Goal: Transaction & Acquisition: Book appointment/travel/reservation

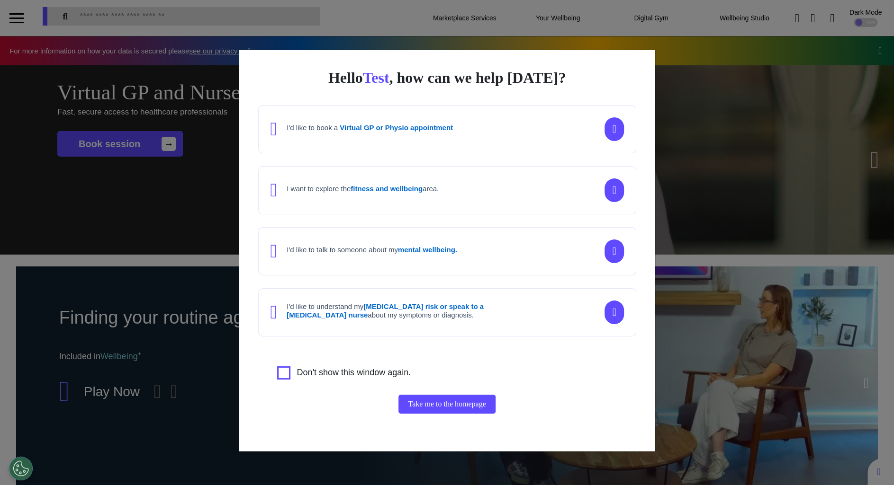
scroll to position [0, 446]
click at [761, 351] on div "Hello Test , how can we help today? I'd like to book a Virtual GP or Physio app…" at bounding box center [447, 242] width 894 height 485
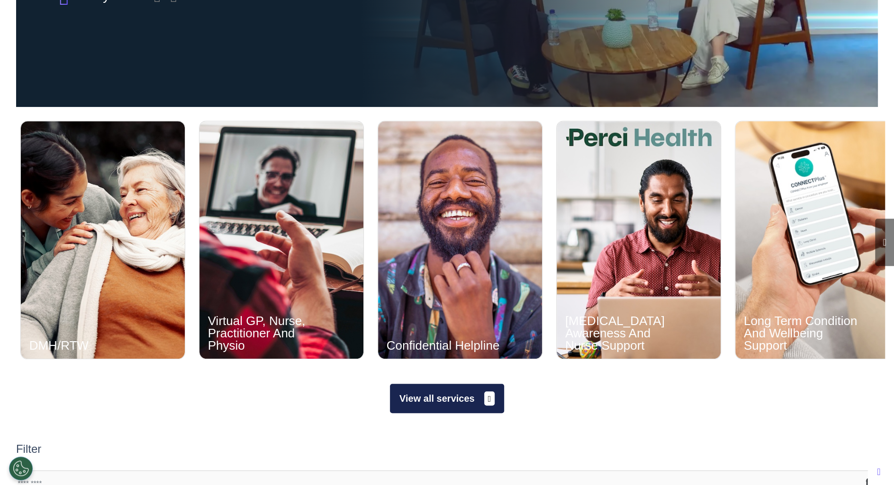
click at [415, 388] on button "View all services" at bounding box center [447, 398] width 114 height 29
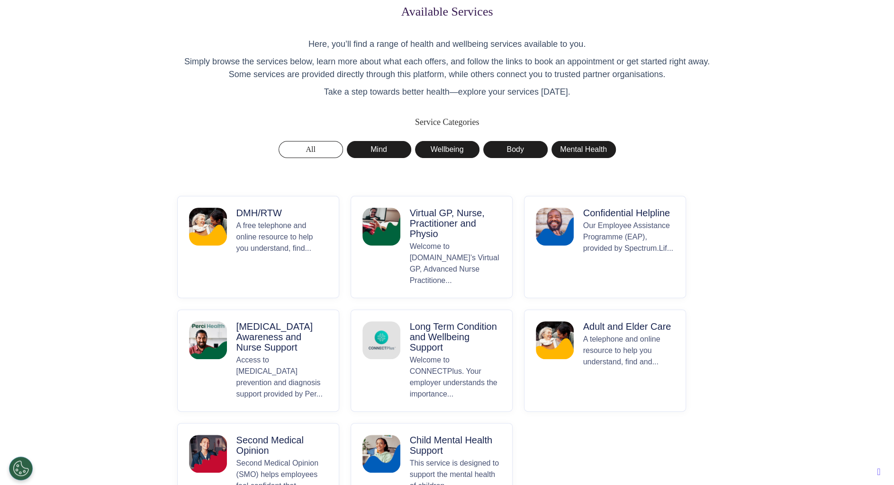
scroll to position [52, 0]
click at [423, 233] on p "Virtual GP, Nurse, Practitioner and Physio" at bounding box center [455, 222] width 91 height 31
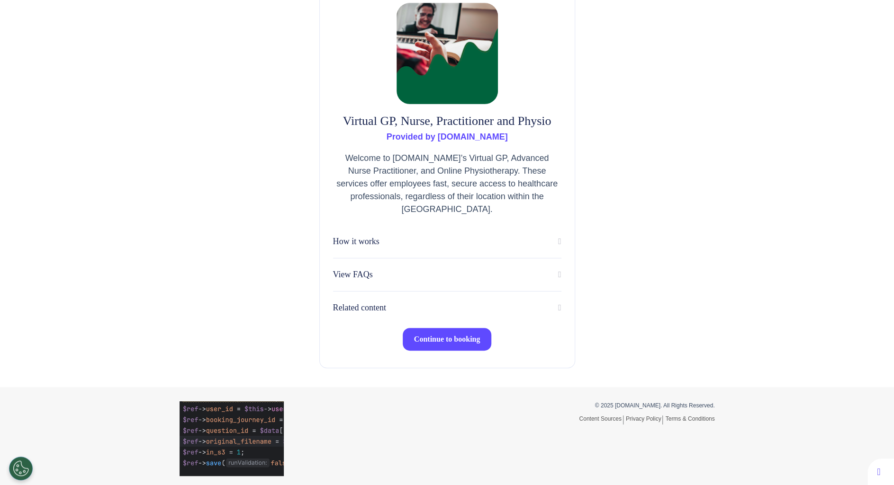
scroll to position [71, 0]
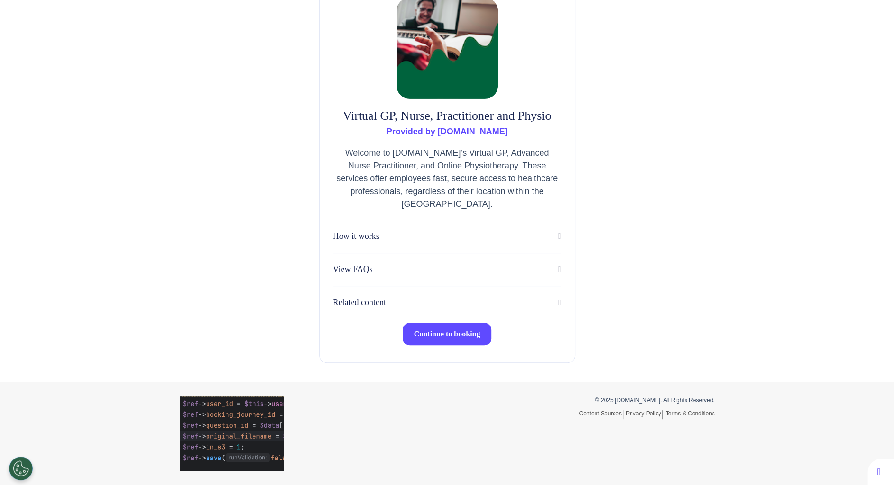
click at [435, 337] on span "Continue to booking" at bounding box center [447, 334] width 66 height 8
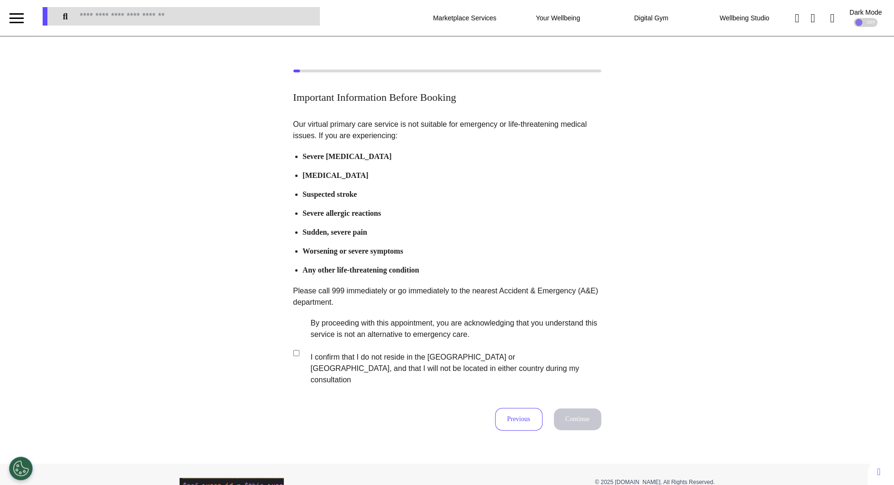
click at [417, 342] on label "By proceeding with this appointment, you are acknowledging that you understand …" at bounding box center [449, 352] width 296 height 68
click at [583, 409] on button "Continue" at bounding box center [577, 420] width 47 height 22
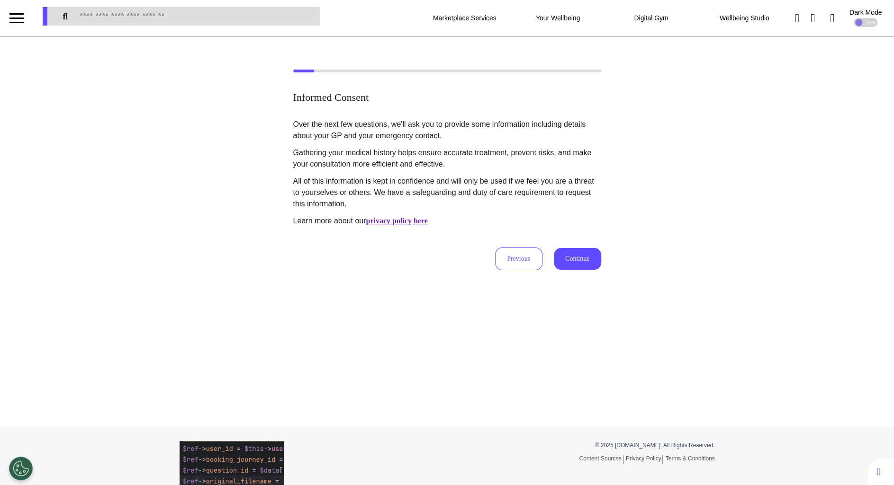
click at [554, 270] on button "Continue" at bounding box center [577, 259] width 47 height 22
click at [335, 233] on div "Over the next few questions, we'll ask you to provide some information includin…" at bounding box center [447, 176] width 308 height 114
click at [319, 210] on p "All of this information is kept in confidence and will only be used if we feel …" at bounding box center [447, 193] width 308 height 34
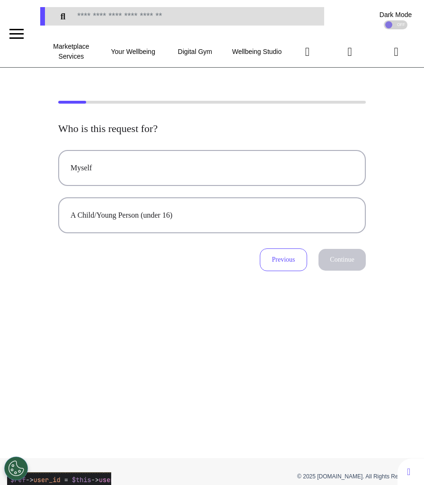
click at [215, 313] on div "Who is this request for? Myself A Child/Young Person (under 16) Previous Contin…" at bounding box center [212, 263] width 424 height 391
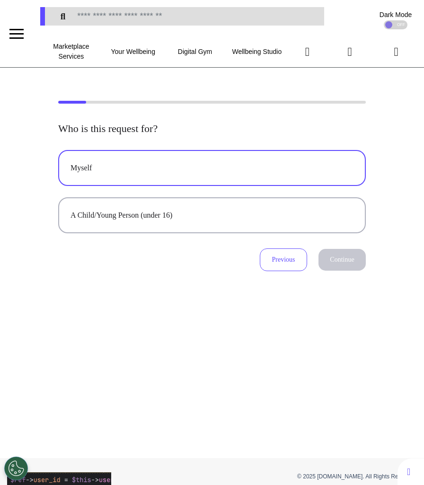
click at [211, 153] on button "Myself" at bounding box center [212, 168] width 308 height 36
select select "******"
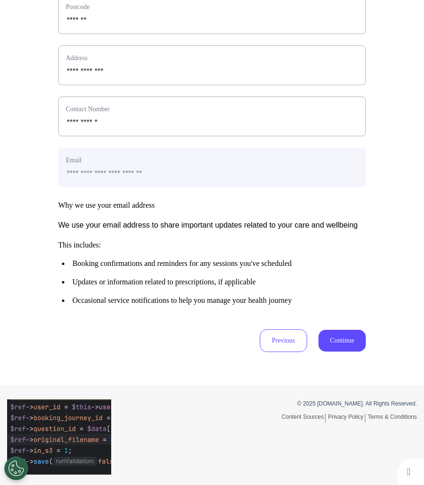
scroll to position [383, 0]
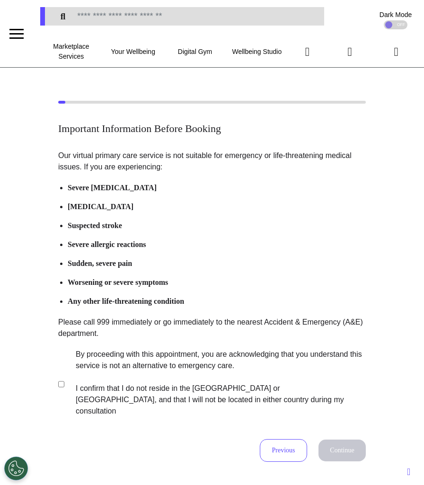
scroll to position [9, 0]
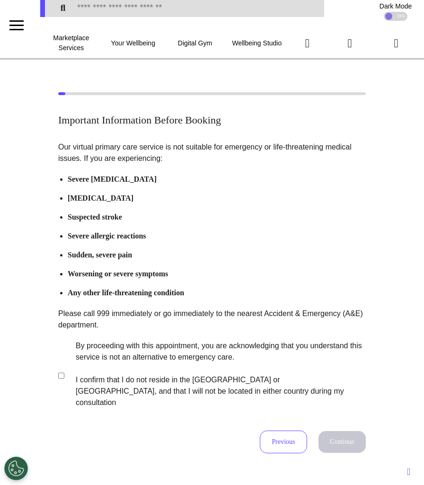
click at [204, 368] on label "By proceeding with this appointment, you are acknowledging that you understand …" at bounding box center [214, 374] width 296 height 68
click at [334, 433] on button "Continue" at bounding box center [342, 442] width 47 height 22
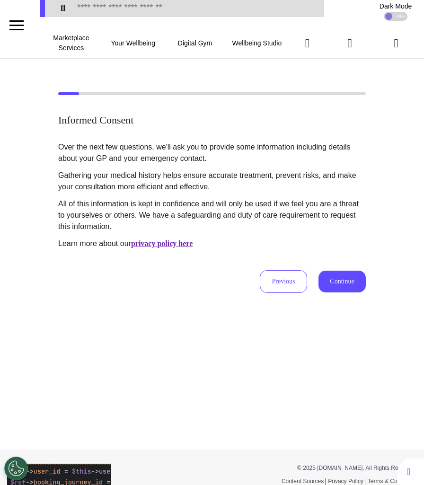
scroll to position [0, 0]
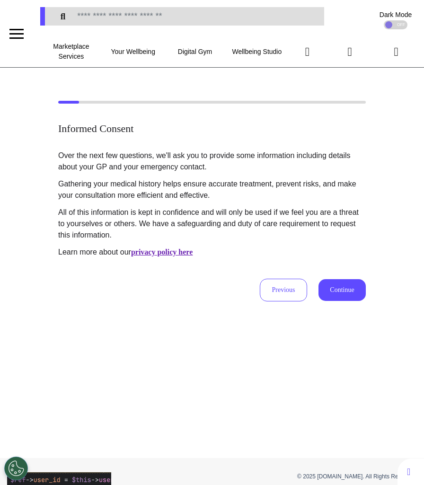
click at [346, 294] on button "Continue" at bounding box center [342, 290] width 47 height 22
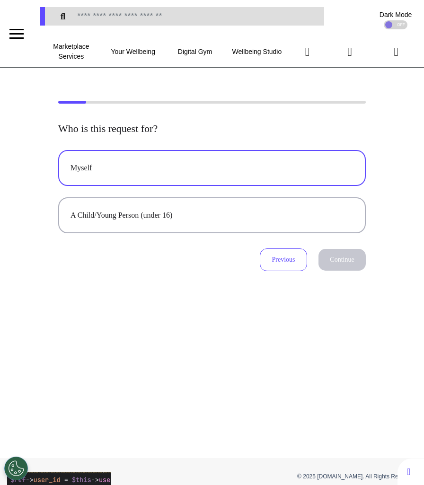
click at [242, 179] on button "Myself" at bounding box center [212, 168] width 308 height 36
select select "******"
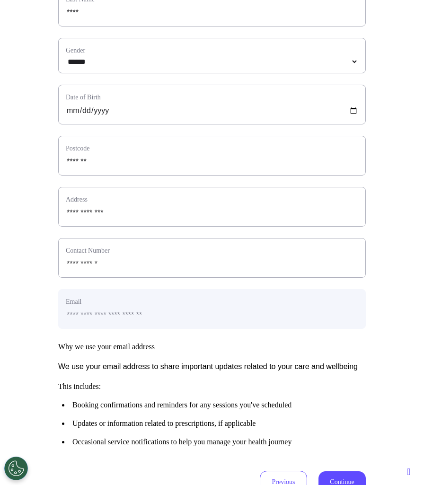
scroll to position [260, 0]
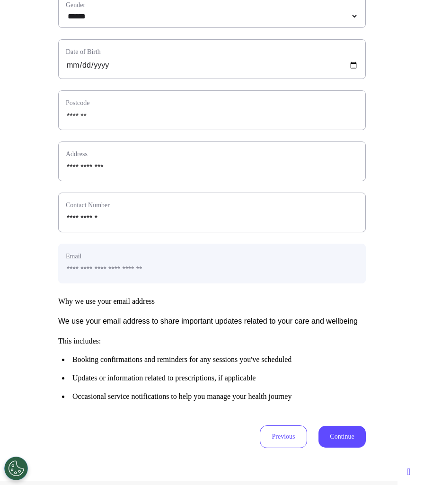
click at [333, 448] on button "Continue" at bounding box center [342, 437] width 47 height 22
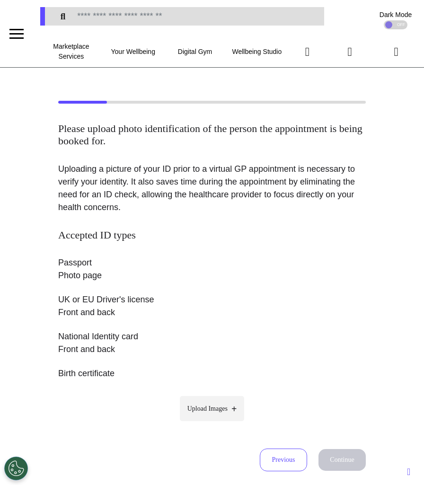
scroll to position [122, 0]
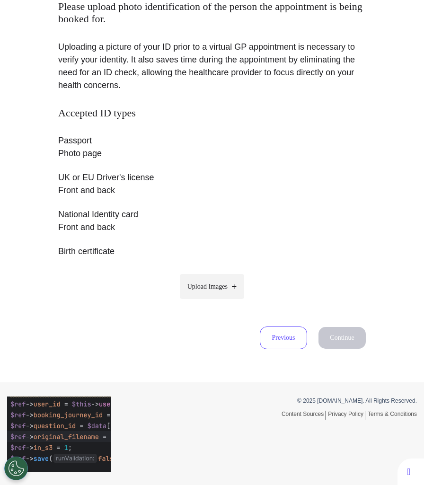
click at [201, 285] on span "Upload Images" at bounding box center [208, 287] width 40 height 10
click at [201, 302] on input "Upload Images" at bounding box center [212, 307] width 90 height 10
type input "**********"
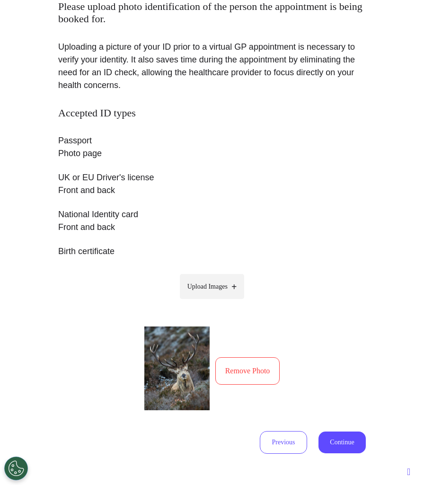
scroll to position [226, 0]
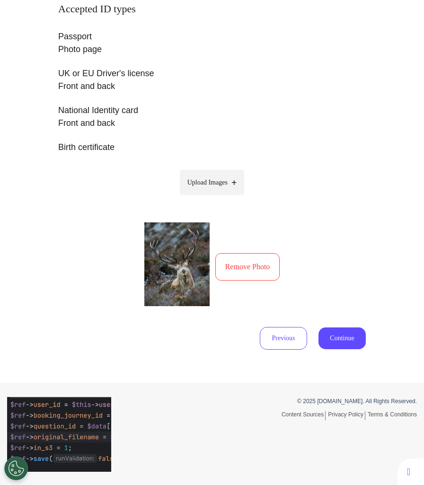
click at [210, 175] on label "Upload Images" at bounding box center [212, 182] width 65 height 25
click at [210, 197] on input "Upload Images" at bounding box center [212, 202] width 90 height 10
type input "**********"
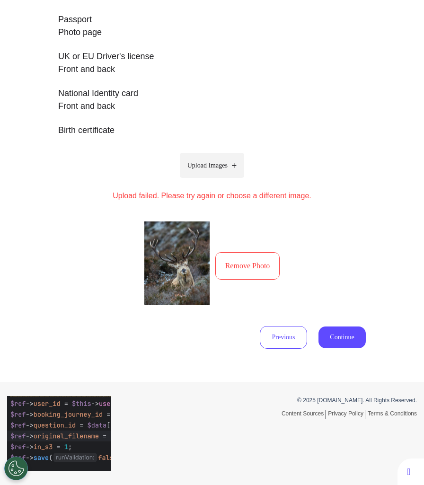
scroll to position [242, 0]
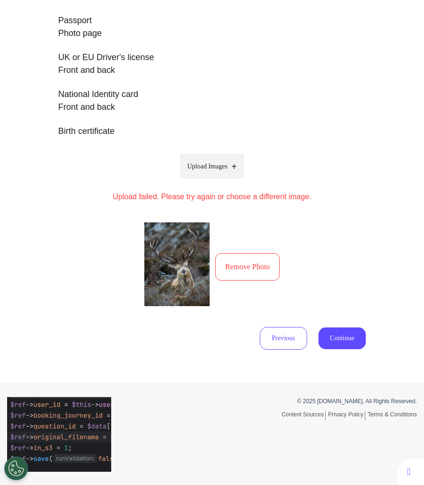
click at [224, 164] on span "Upload Images" at bounding box center [208, 166] width 40 height 10
click at [224, 181] on input "Upload Images" at bounding box center [212, 186] width 90 height 10
type input "**********"
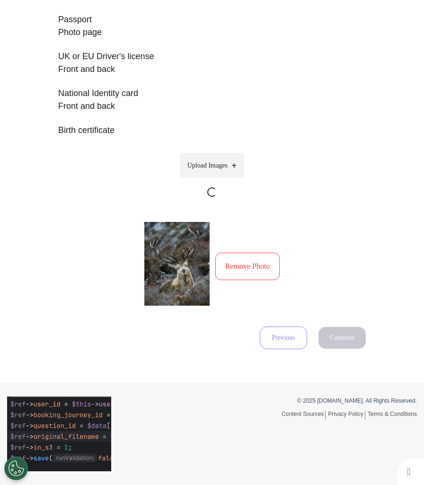
scroll to position [243, 0]
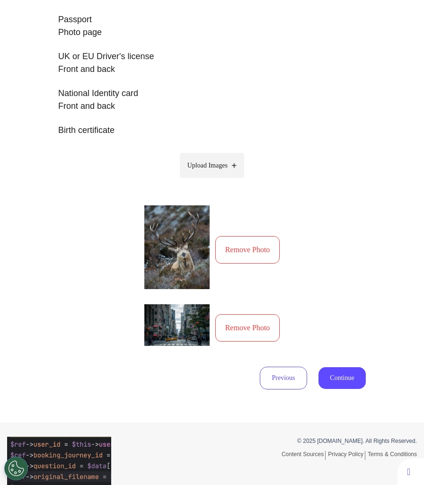
click at [219, 153] on label "Upload Images" at bounding box center [212, 165] width 65 height 25
click at [219, 180] on input "Upload Images" at bounding box center [212, 185] width 90 height 10
type input "**********"
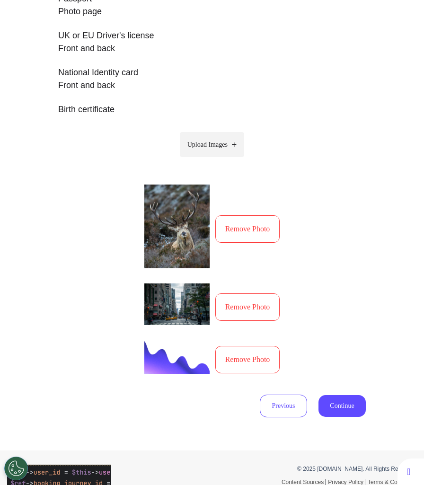
scroll to position [233, 0]
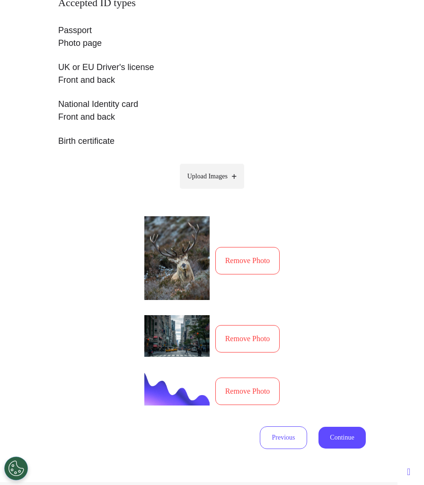
click at [217, 181] on label "Upload Images" at bounding box center [212, 176] width 65 height 25
click at [217, 191] on input "Upload Images" at bounding box center [212, 196] width 90 height 10
type input "**********"
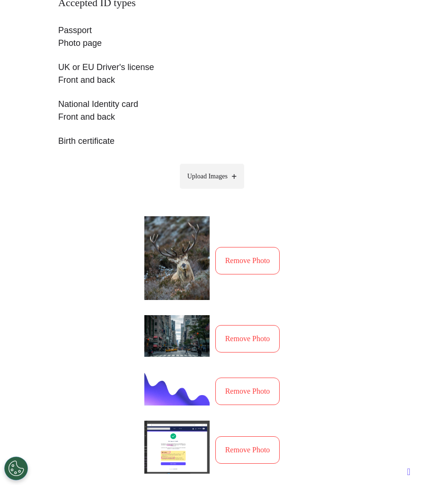
click at [220, 180] on span "Upload Images" at bounding box center [208, 176] width 40 height 10
click at [220, 191] on input "Upload Images" at bounding box center [212, 196] width 90 height 10
type input "**********"
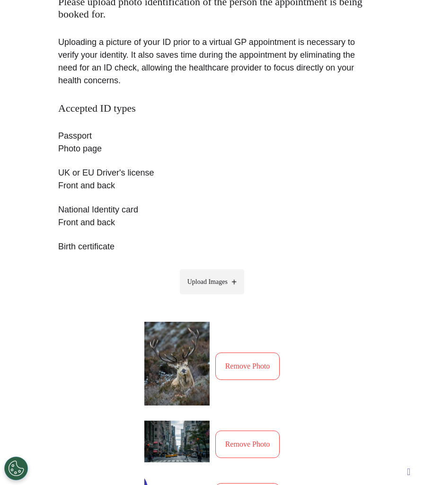
scroll to position [76, 0]
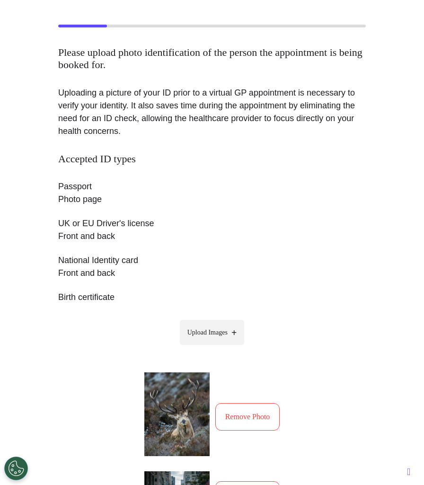
click at [236, 334] on icon at bounding box center [234, 332] width 5 height 9
click at [236, 348] on input "Upload Images" at bounding box center [212, 353] width 90 height 10
type input "**********"
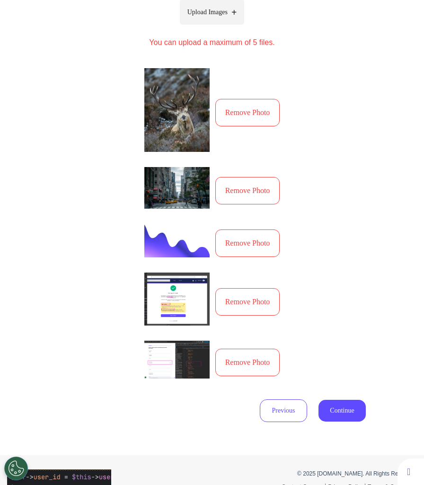
scroll to position [387, 0]
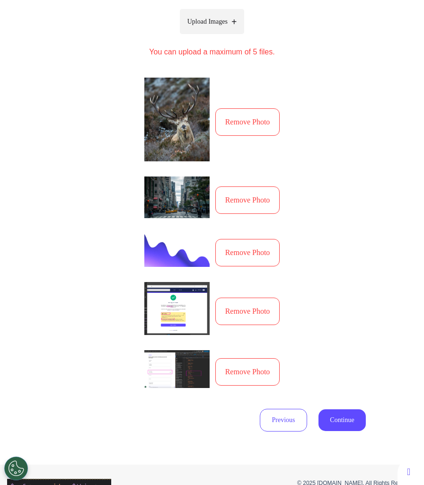
click at [254, 319] on button "Remove Photo" at bounding box center [247, 311] width 65 height 27
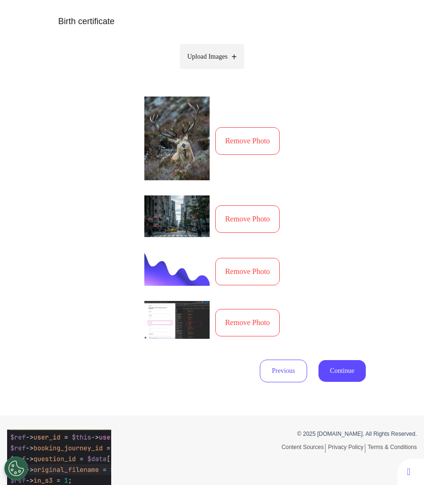
scroll to position [324, 0]
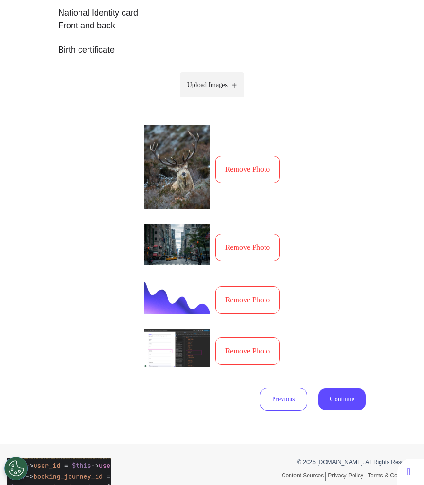
click at [339, 401] on button "Continue" at bounding box center [342, 400] width 47 height 22
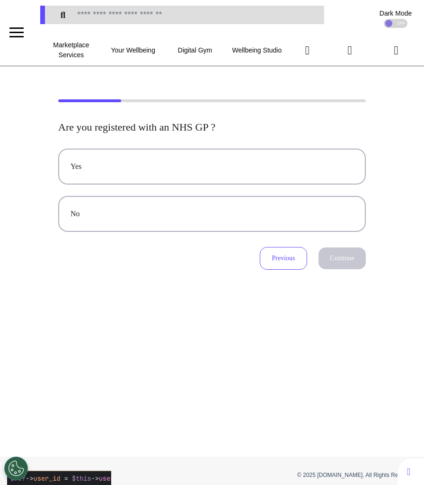
scroll to position [0, 0]
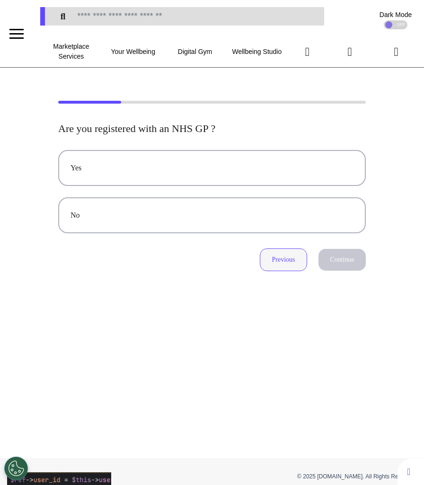
click at [293, 266] on button "Previous" at bounding box center [283, 260] width 47 height 23
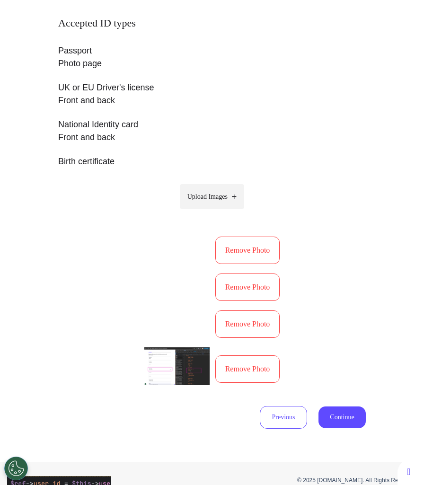
scroll to position [353, 0]
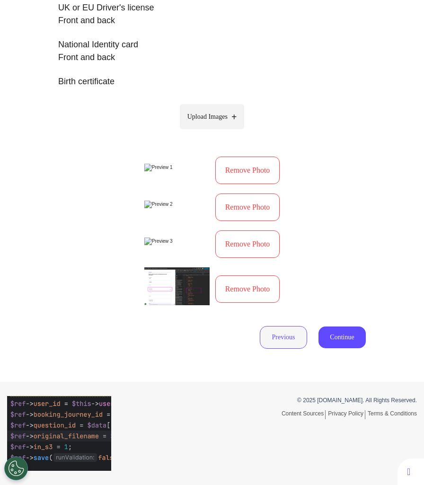
click at [272, 349] on button "Previous" at bounding box center [283, 337] width 47 height 23
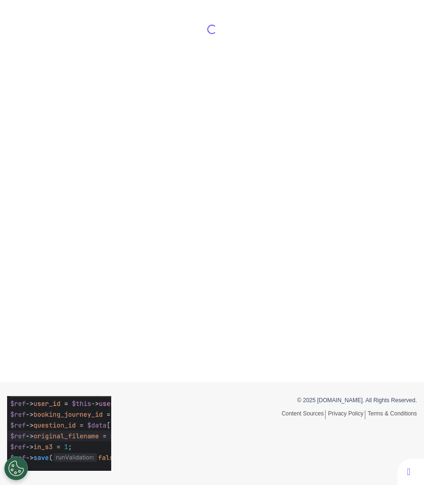
select select "******"
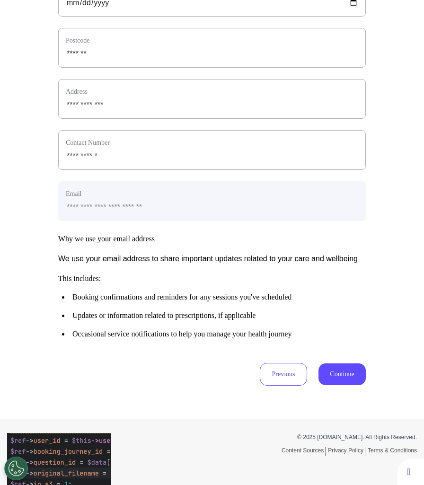
scroll to position [377, 0]
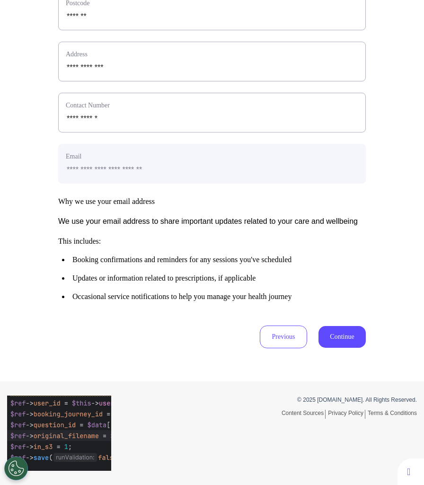
click at [336, 348] on button "Continue" at bounding box center [342, 337] width 47 height 22
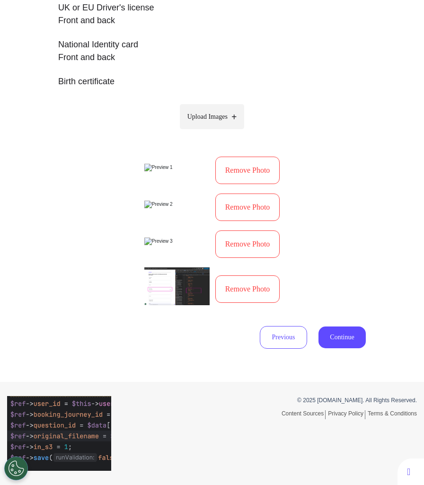
click at [246, 239] on button "Remove Photo" at bounding box center [247, 244] width 65 height 27
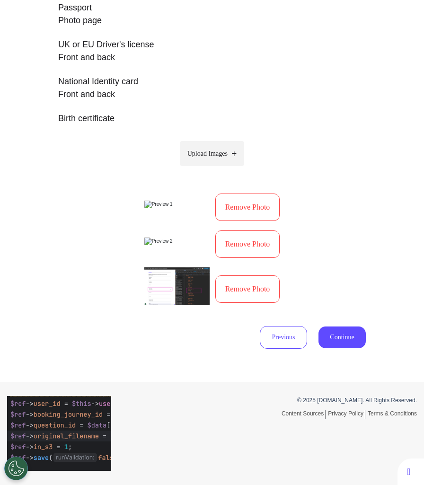
click at [233, 194] on button "Remove Photo" at bounding box center [247, 207] width 65 height 27
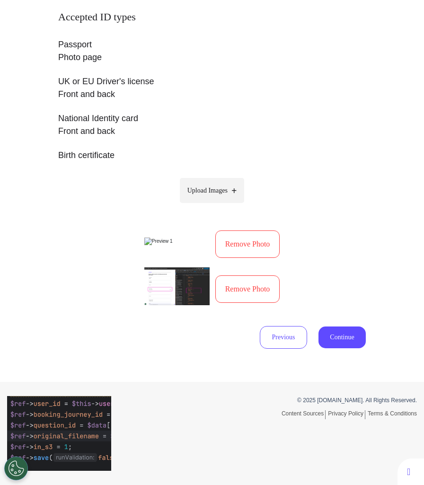
click at [234, 232] on button "Remove Photo" at bounding box center [247, 244] width 65 height 27
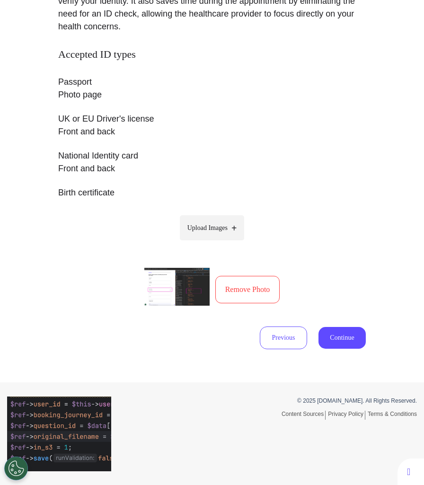
click at [237, 290] on button "Remove Photo" at bounding box center [247, 289] width 65 height 27
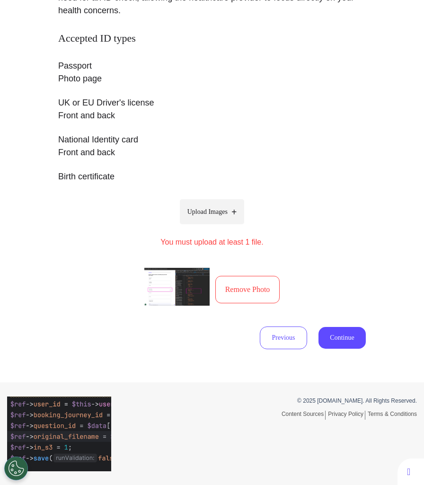
click at [220, 211] on span "Upload Images" at bounding box center [208, 212] width 40 height 10
click at [220, 227] on input "Upload Images" at bounding box center [212, 232] width 90 height 10
type input "**********"
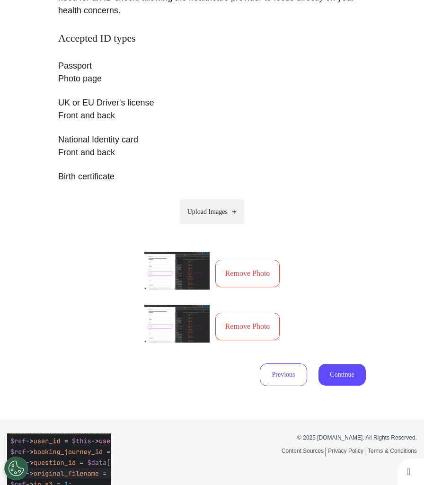
click at [245, 340] on div "Remove Photo" at bounding box center [212, 327] width 136 height 44
click at [245, 332] on button "Remove Photo" at bounding box center [247, 326] width 65 height 27
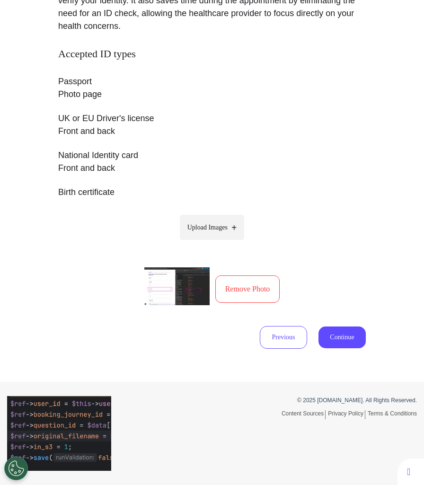
scroll to position [181, 0]
click at [363, 349] on div "Please upload photo identification of the person the appointment is being booke…" at bounding box center [212, 135] width 424 height 496
click at [351, 333] on button "Continue" at bounding box center [342, 338] width 47 height 22
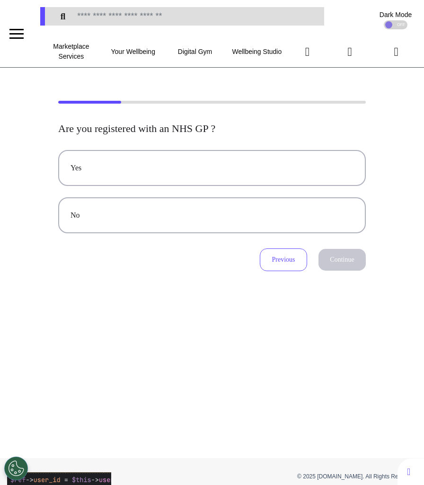
scroll to position [0, 0]
click at [290, 178] on button "Yes" at bounding box center [212, 168] width 308 height 36
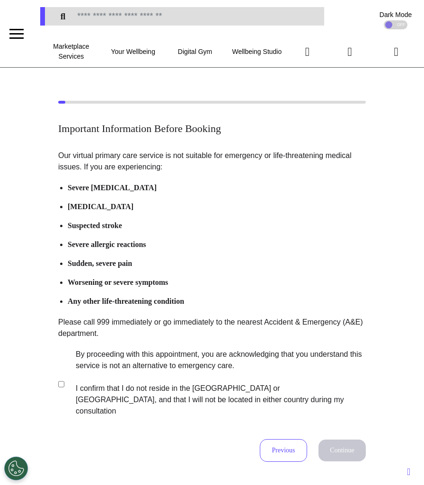
click at [314, 274] on ul "Severe chest pain Shortness of breath Suspected stroke Severe allergic reaction…" at bounding box center [212, 244] width 308 height 125
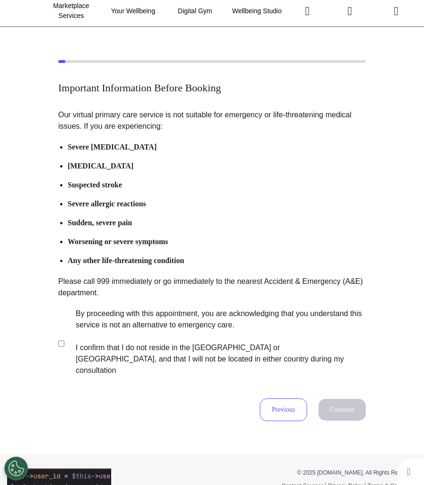
scroll to position [46, 0]
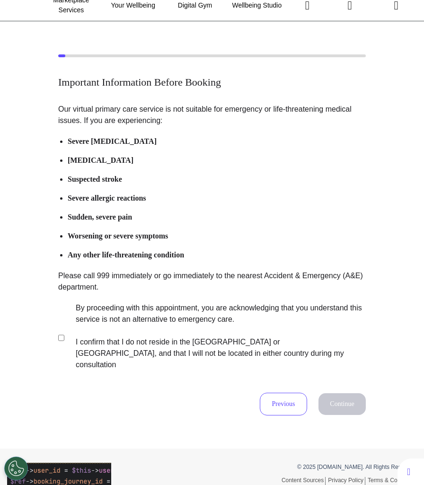
click at [195, 335] on label "By proceeding with this appointment, you are acknowledging that you understand …" at bounding box center [214, 337] width 296 height 68
click at [342, 404] on div "Important Information Before Booking Our virtual primary care service is not su…" at bounding box center [212, 235] width 424 height 428
click at [346, 394] on button "Continue" at bounding box center [342, 405] width 47 height 22
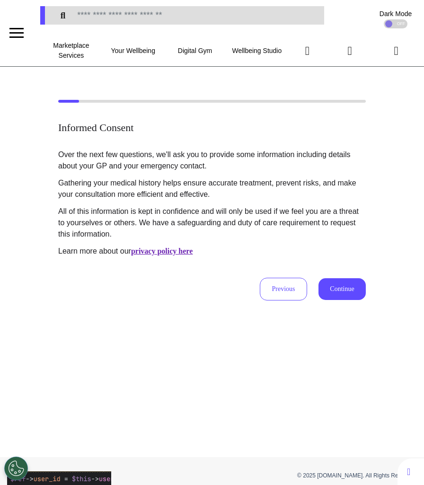
scroll to position [0, 0]
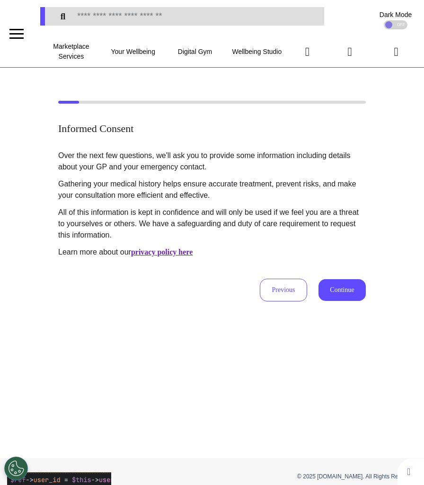
click at [348, 282] on button "Continue" at bounding box center [342, 290] width 47 height 22
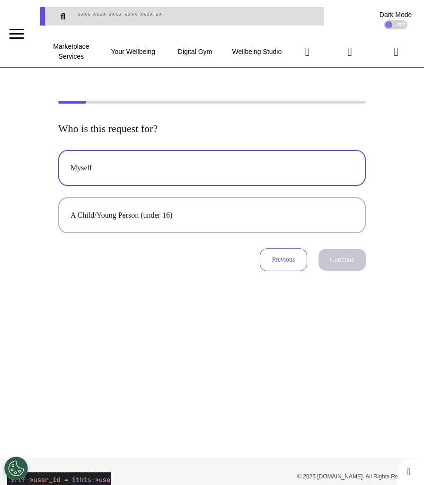
click at [260, 173] on div "Myself" at bounding box center [212, 167] width 283 height 11
select select "******"
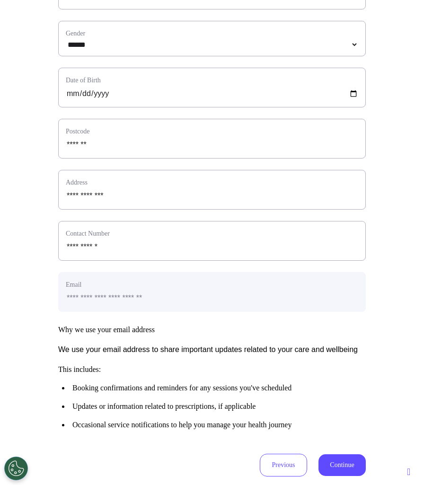
scroll to position [383, 0]
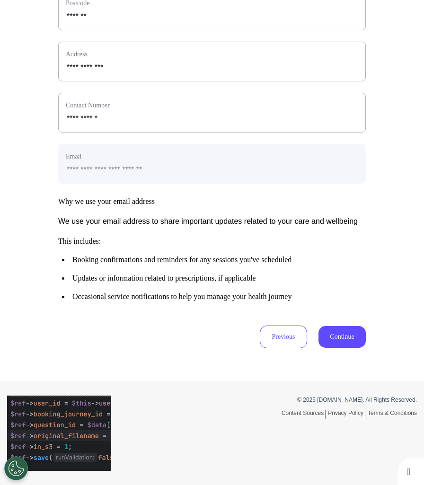
click at [353, 337] on button "Continue" at bounding box center [342, 337] width 47 height 22
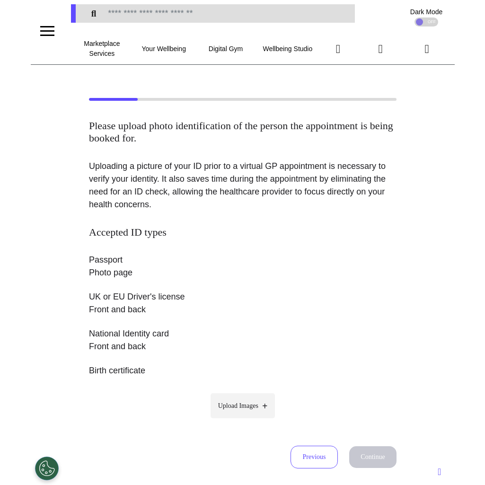
scroll to position [0, 0]
